Goal: Task Accomplishment & Management: Manage account settings

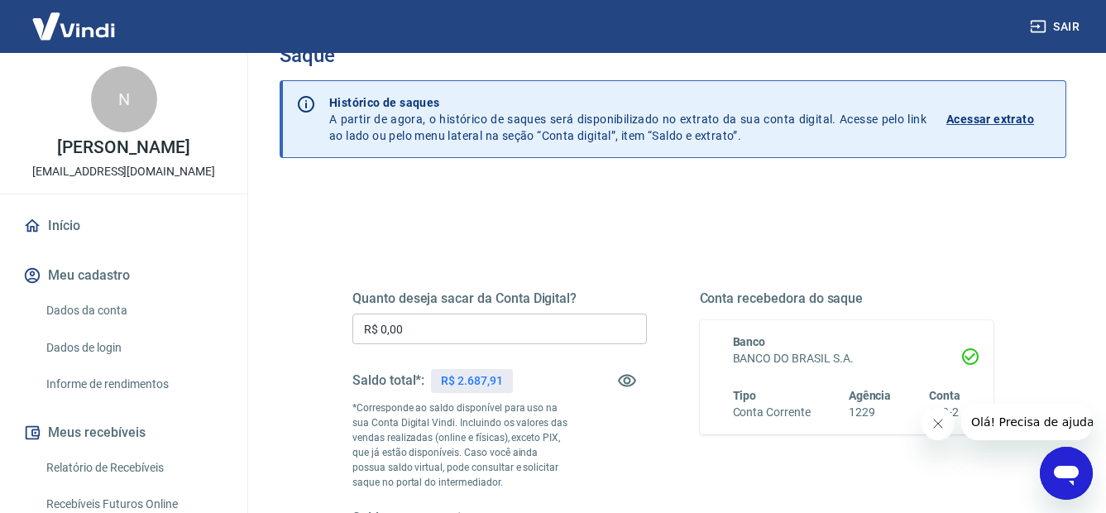
scroll to position [83, 0]
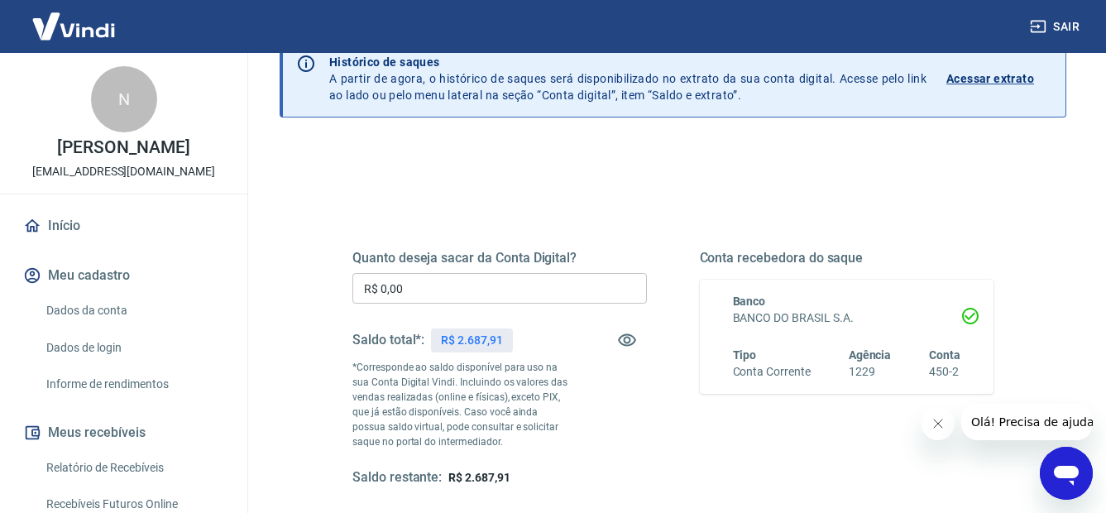
click at [433, 289] on input "R$ 0,00" at bounding box center [499, 288] width 294 height 31
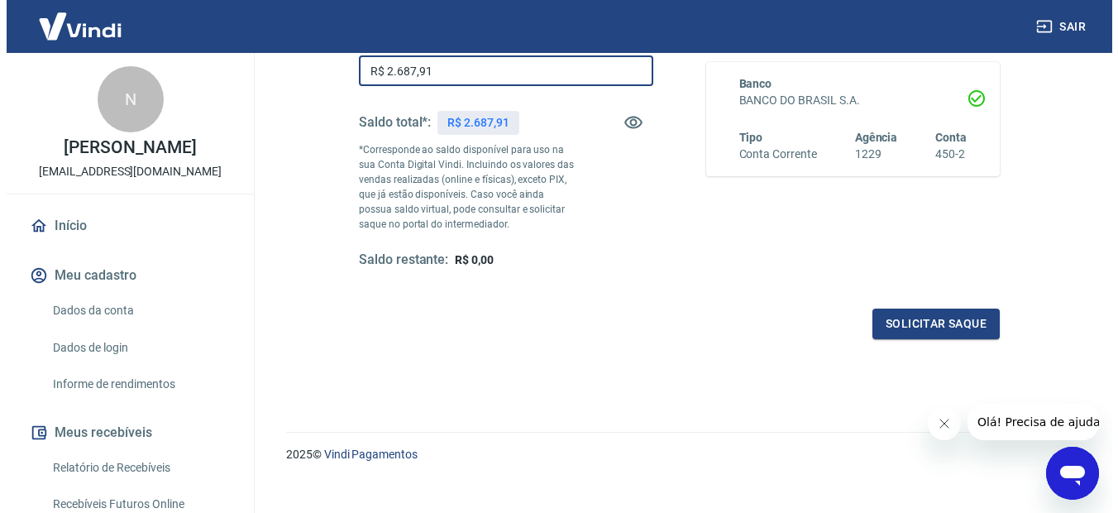
scroll to position [320, 0]
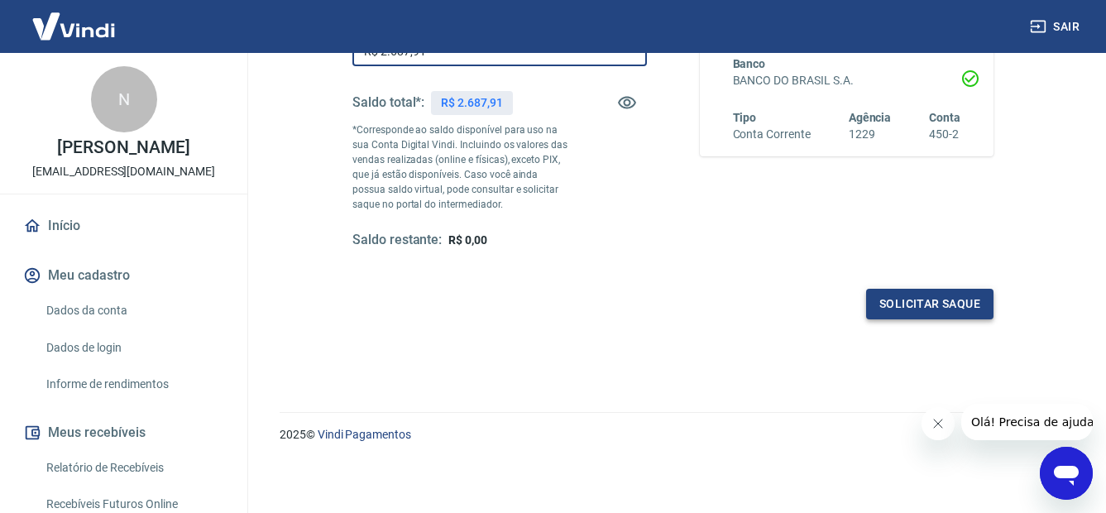
type input "R$ 2.687,91"
click at [918, 303] on button "Solicitar saque" at bounding box center [929, 304] width 127 height 31
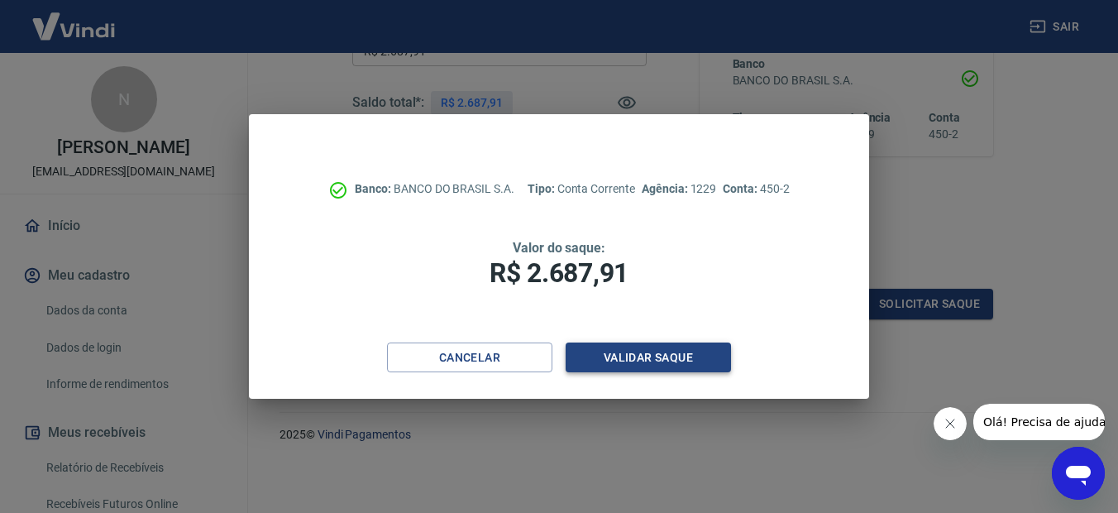
click at [634, 361] on button "Validar saque" at bounding box center [648, 357] width 165 height 31
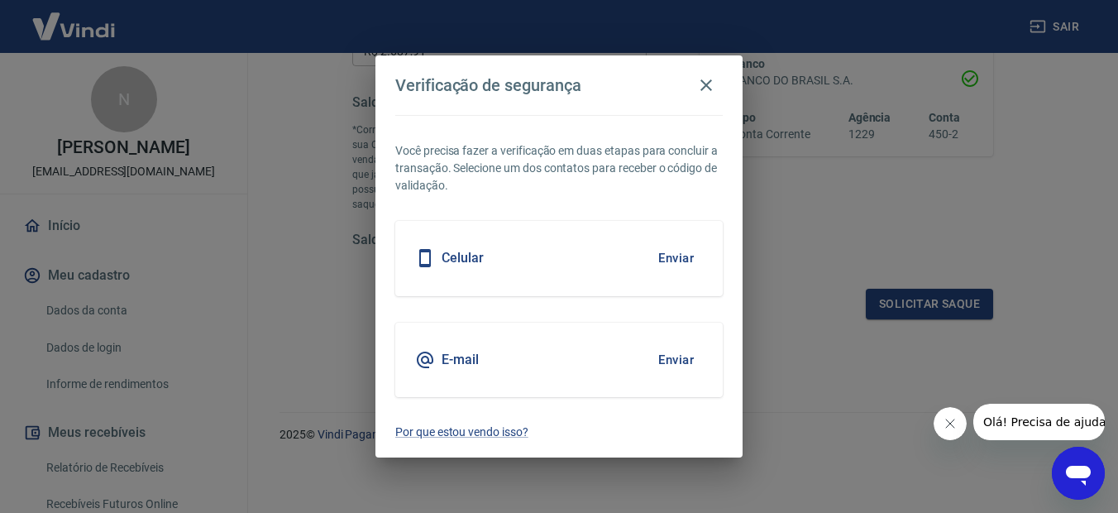
click at [682, 267] on button "Enviar" at bounding box center [676, 258] width 54 height 35
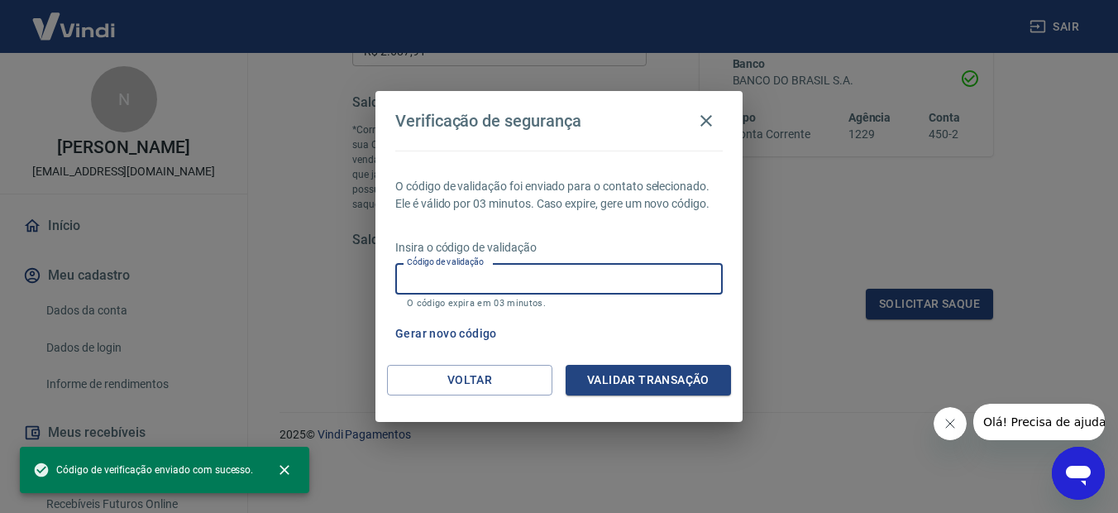
click at [576, 271] on input "Código de validação" at bounding box center [559, 278] width 328 height 31
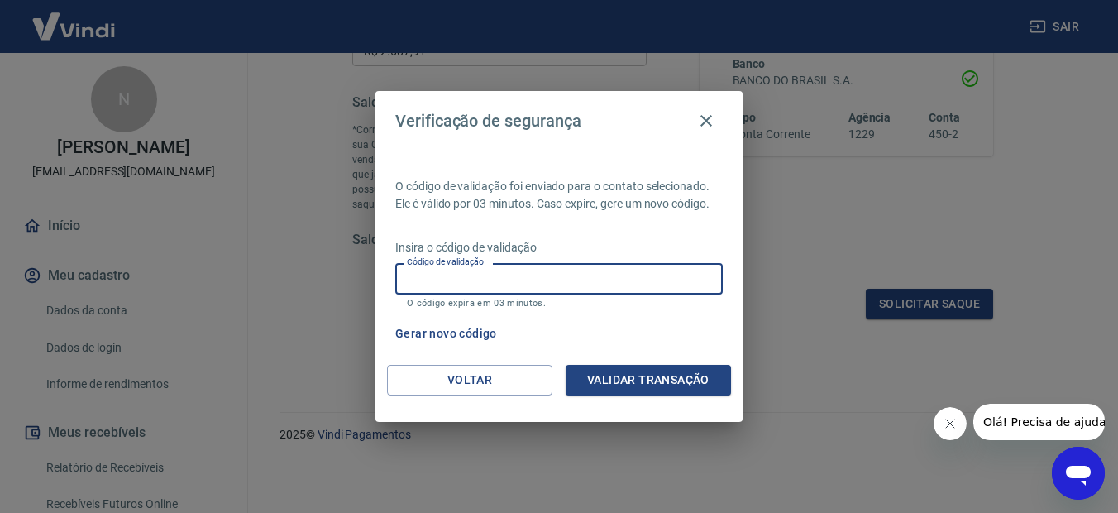
click at [451, 333] on button "Gerar novo código" at bounding box center [446, 333] width 115 height 31
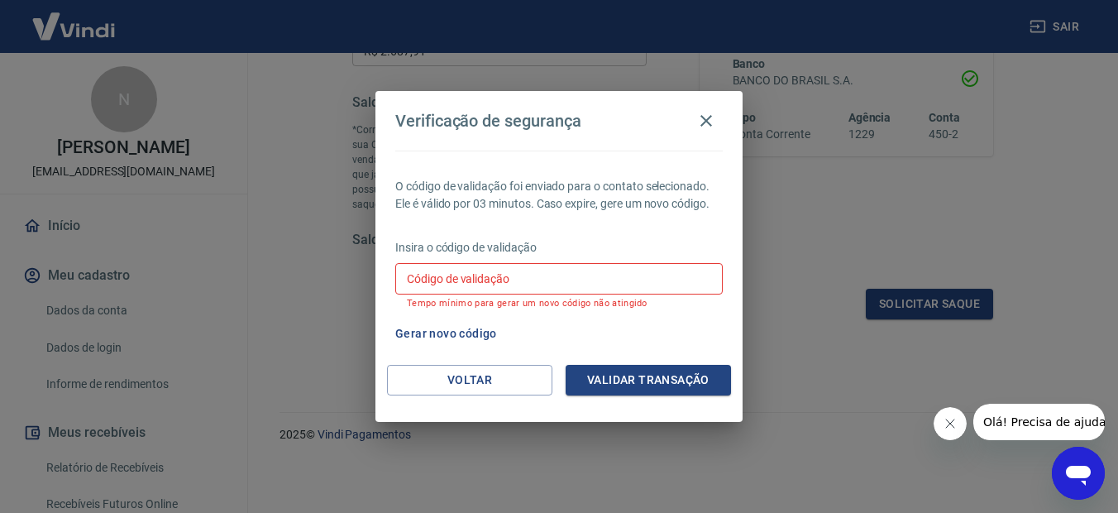
click at [559, 285] on input "Código de validação" at bounding box center [559, 278] width 328 height 31
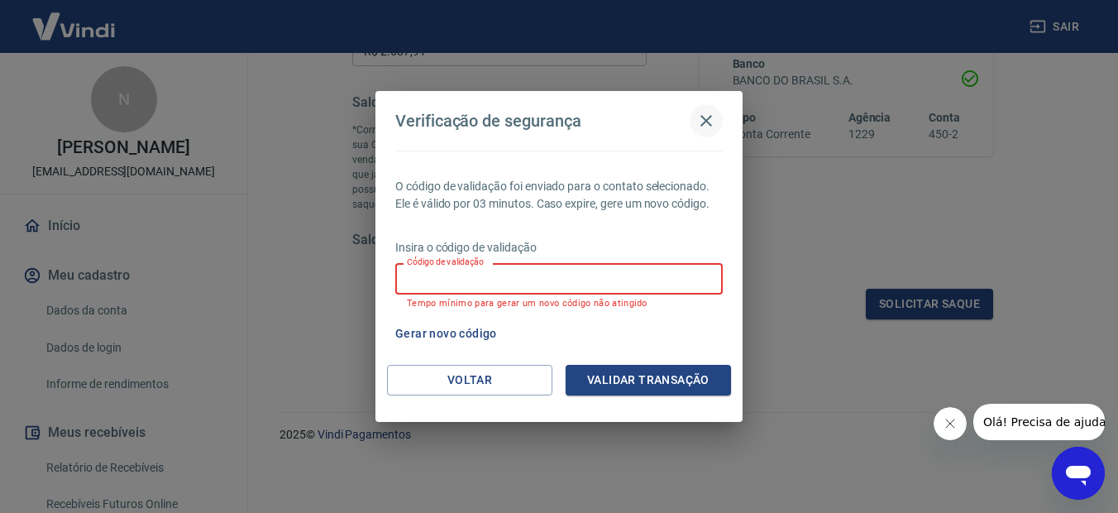
click at [708, 115] on icon "button" at bounding box center [706, 121] width 20 height 20
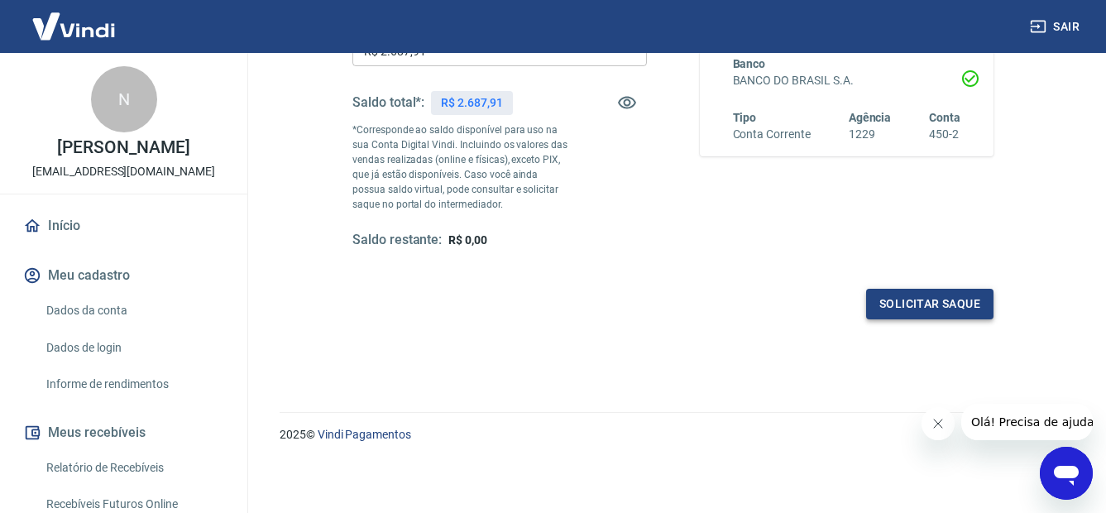
click at [912, 309] on button "Solicitar saque" at bounding box center [929, 304] width 127 height 31
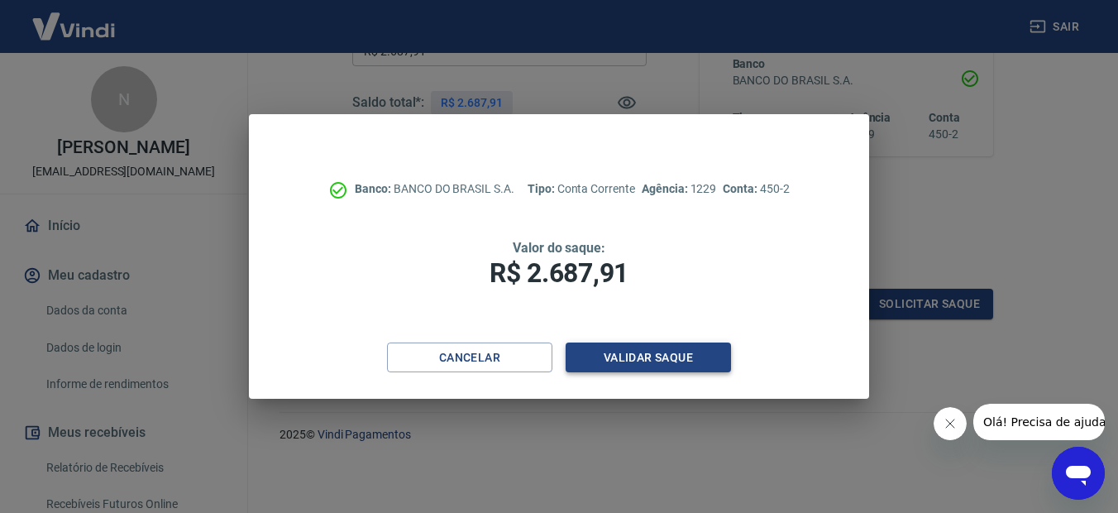
click at [664, 357] on button "Validar saque" at bounding box center [648, 357] width 165 height 31
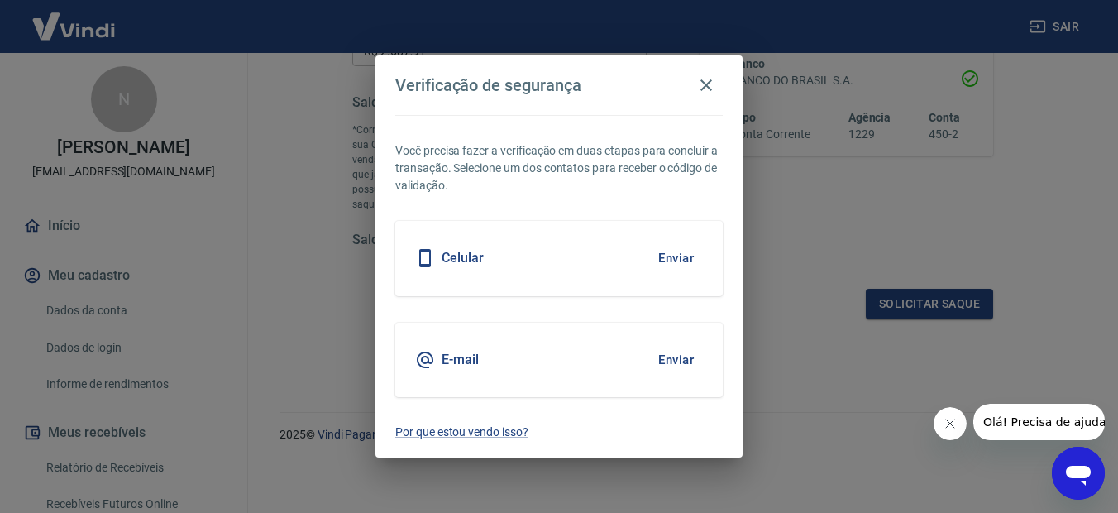
click at [679, 359] on button "Enviar" at bounding box center [676, 359] width 54 height 35
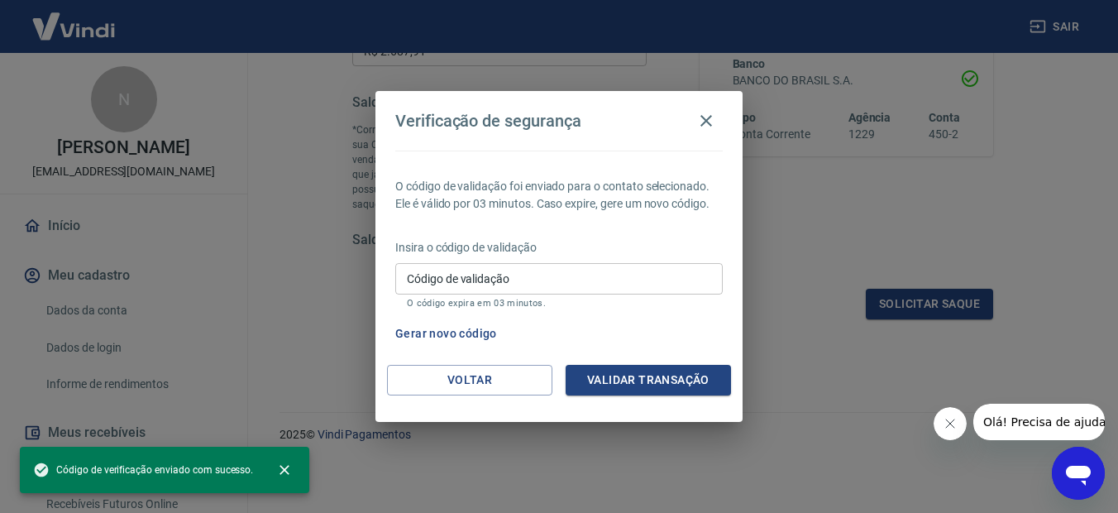
click at [584, 278] on input "Código de validação" at bounding box center [559, 278] width 328 height 31
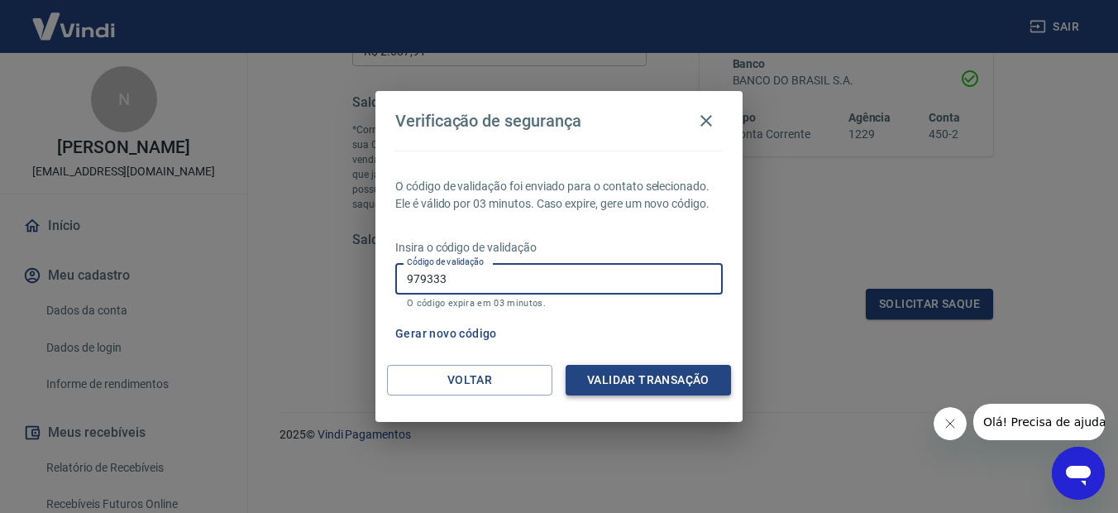
type input "979333"
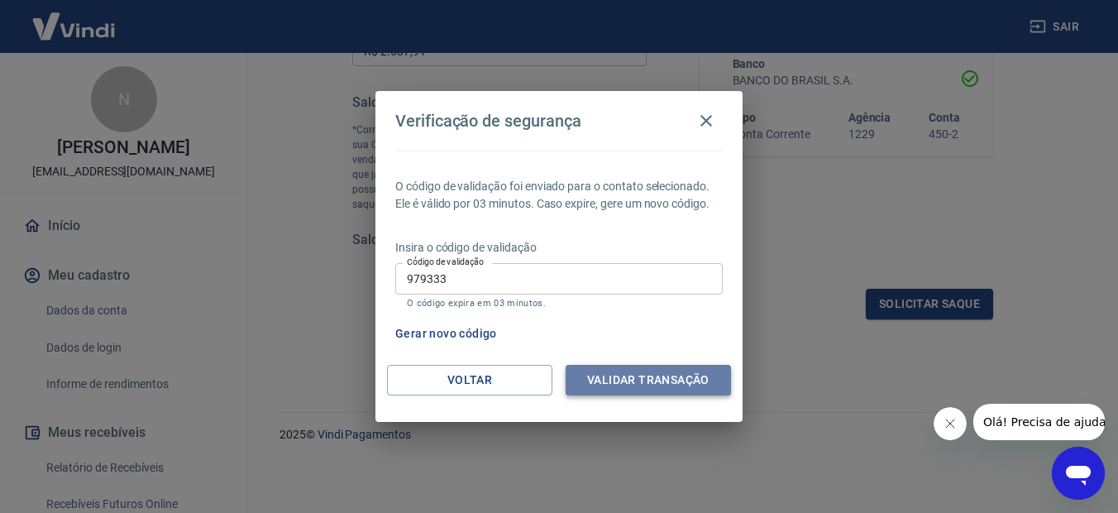
click at [672, 389] on button "Validar transação" at bounding box center [648, 380] width 165 height 31
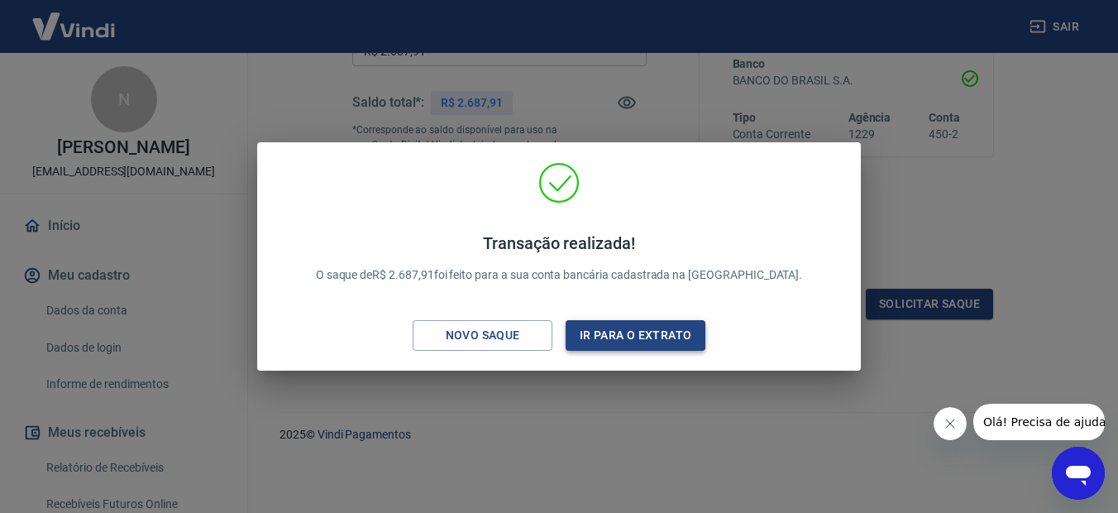
click at [587, 328] on button "Ir para o extrato" at bounding box center [636, 335] width 140 height 31
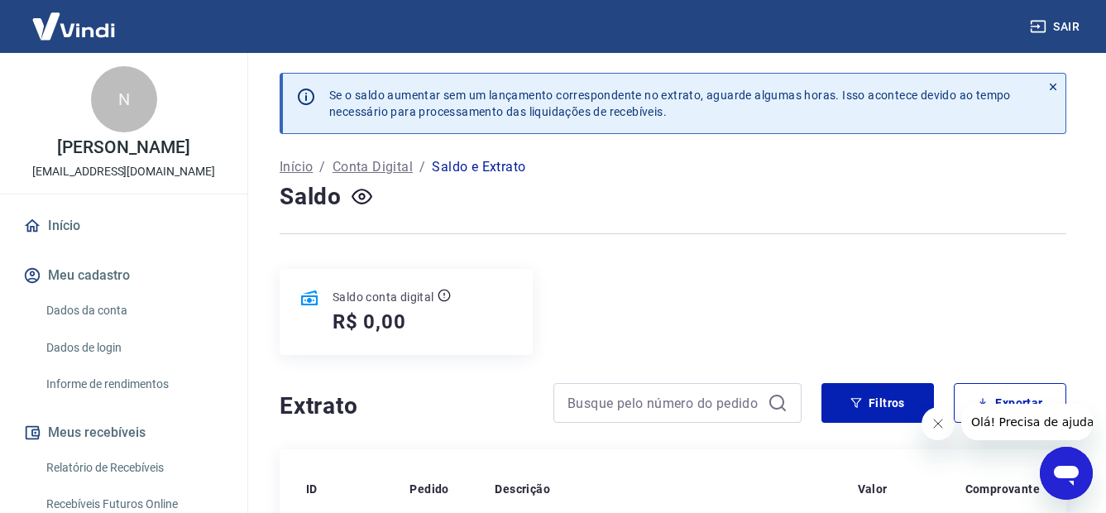
click at [84, 213] on link "Início" at bounding box center [124, 226] width 208 height 36
